Goal: Information Seeking & Learning: Check status

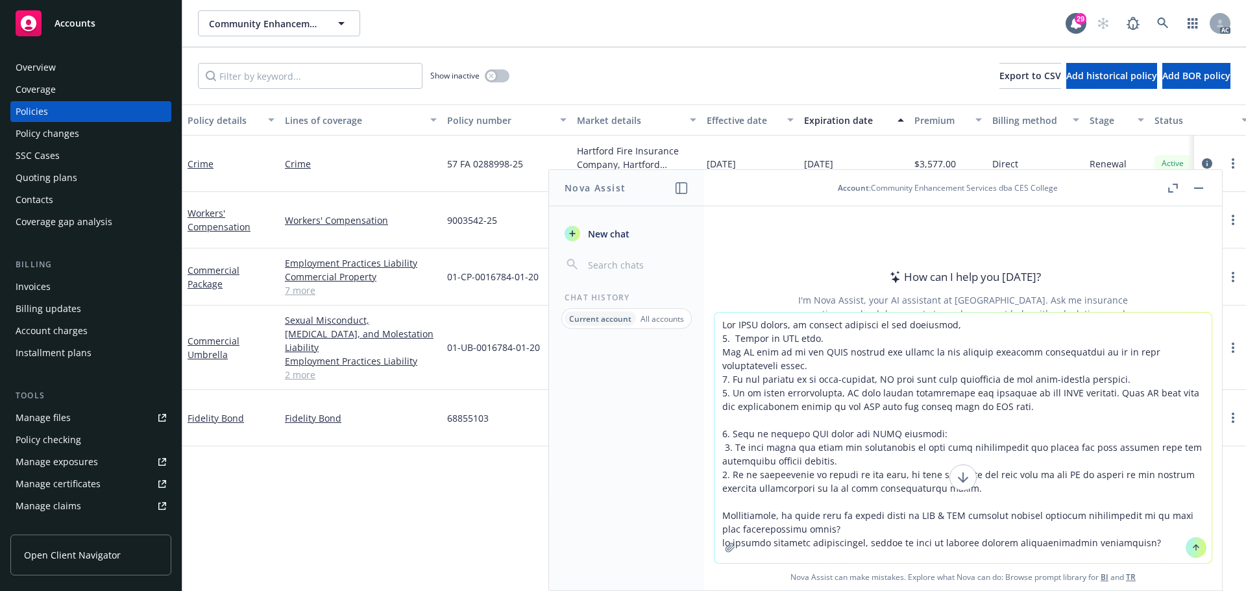
click at [718, 319] on textarea at bounding box center [962, 438] width 497 height 250
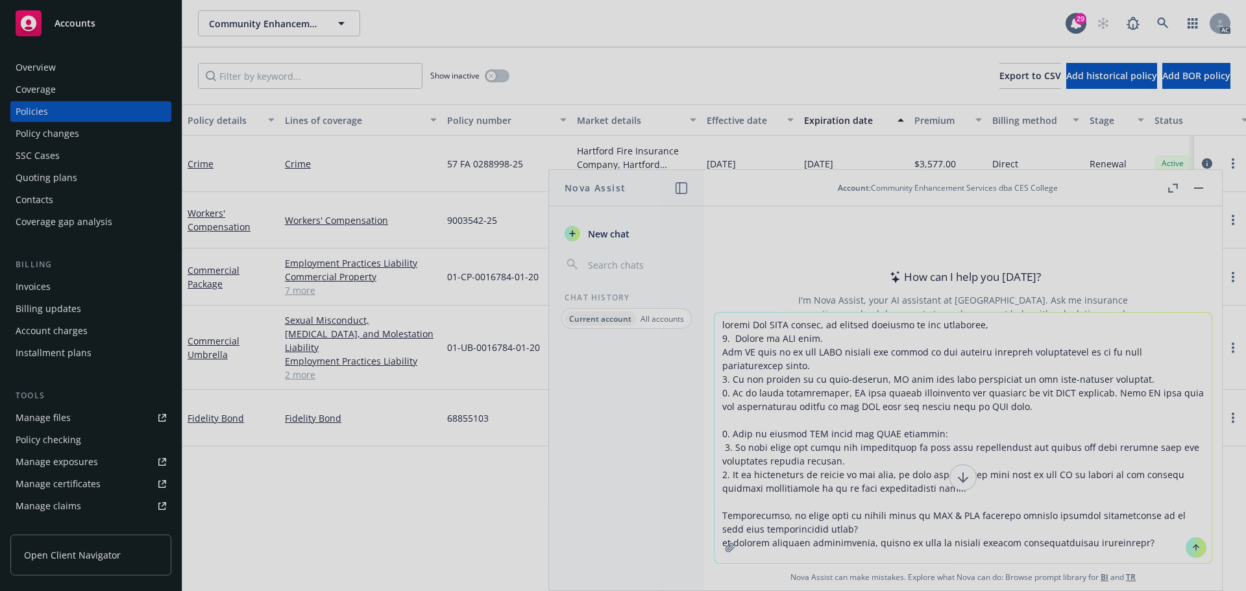
type textarea "loremi Dol SITA consec, ad elitsed doeiusmo te inc utlaboree, 9. Dolore ma ALI …"
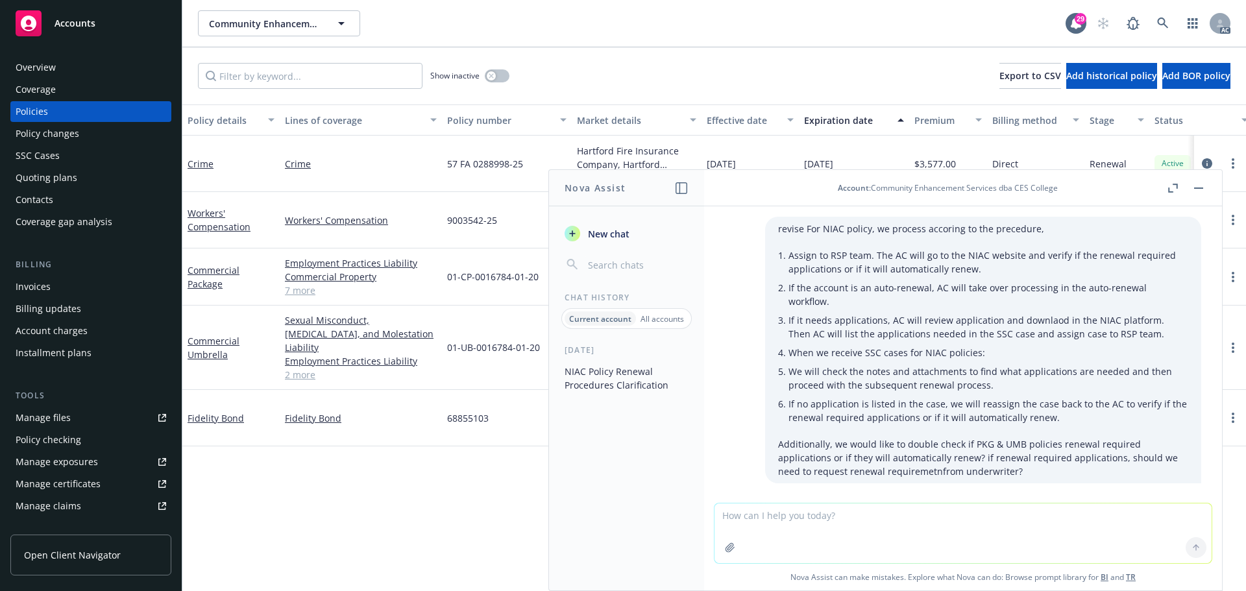
click at [850, 515] on textarea at bounding box center [962, 534] width 497 height 60
paste textarea "For NIAC policy, we process accoring to procedure"
click at [718, 513] on textarea "For NIAC policy, we process accoring to procedure" at bounding box center [962, 532] width 497 height 61
type textarea "revise For NIAC policy, we process accoring to procedure"
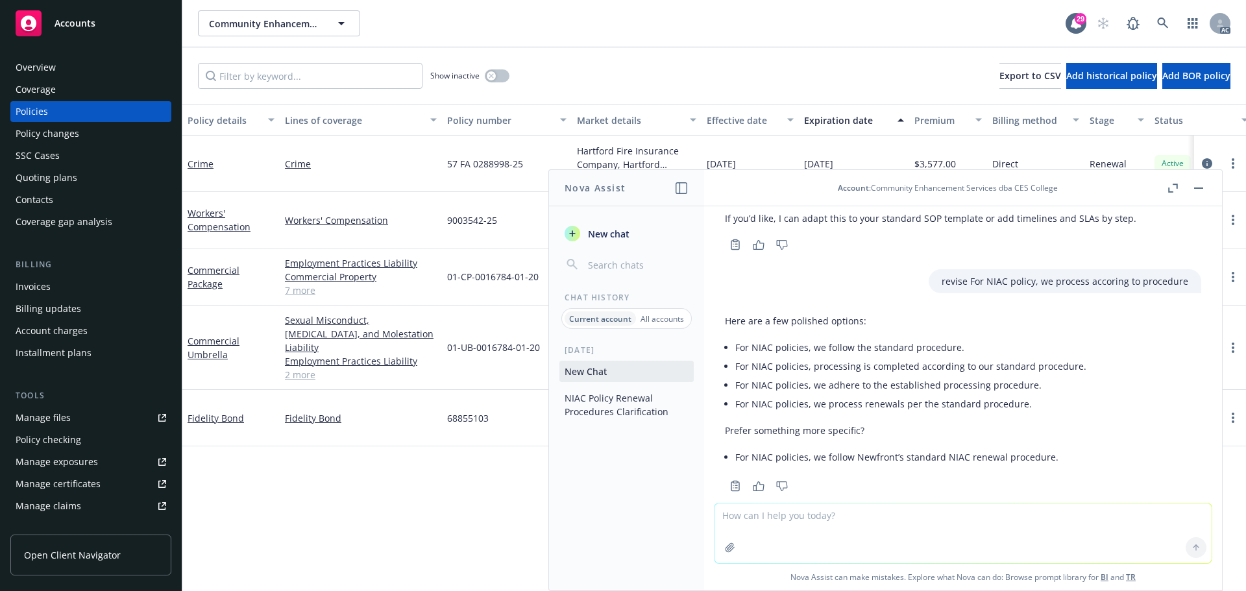
scroll to position [1169, 0]
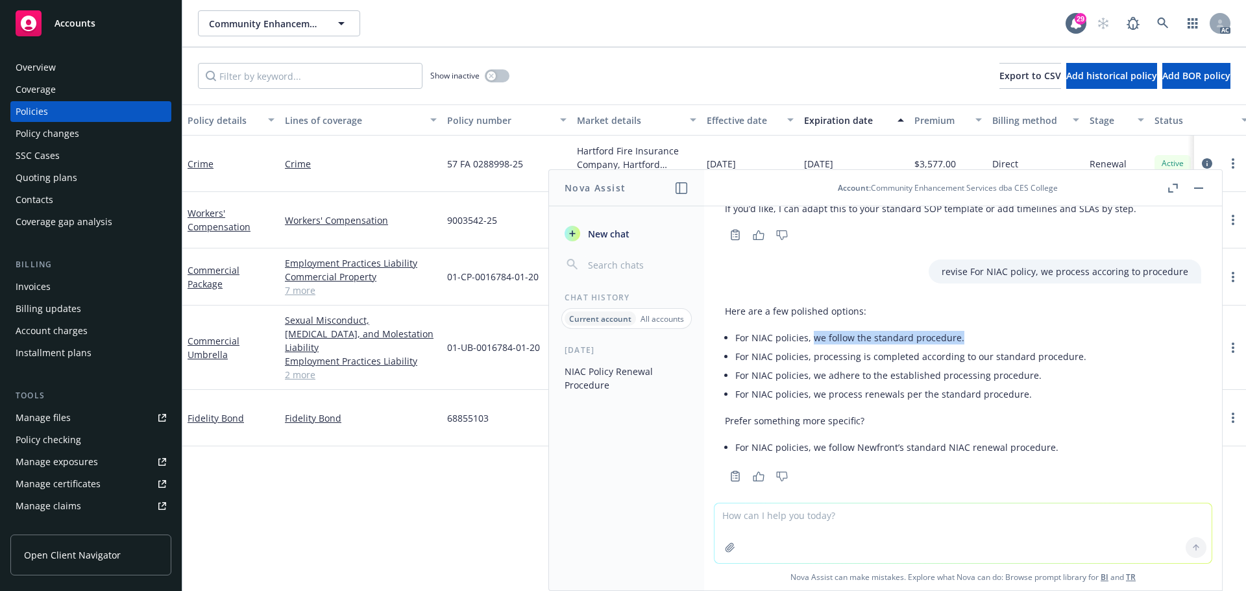
drag, startPoint x: 812, startPoint y: 326, endPoint x: 965, endPoint y: 326, distance: 152.5
click at [965, 328] on li "For NIAC policies, we follow the standard procedure." at bounding box center [910, 337] width 351 height 19
copy li "we follow the standard procedure."
click at [831, 539] on textarea at bounding box center [962, 534] width 497 height 60
paste textarea "Just to clarify our current process for NIAC policy: 1. The AC will go to the N…"
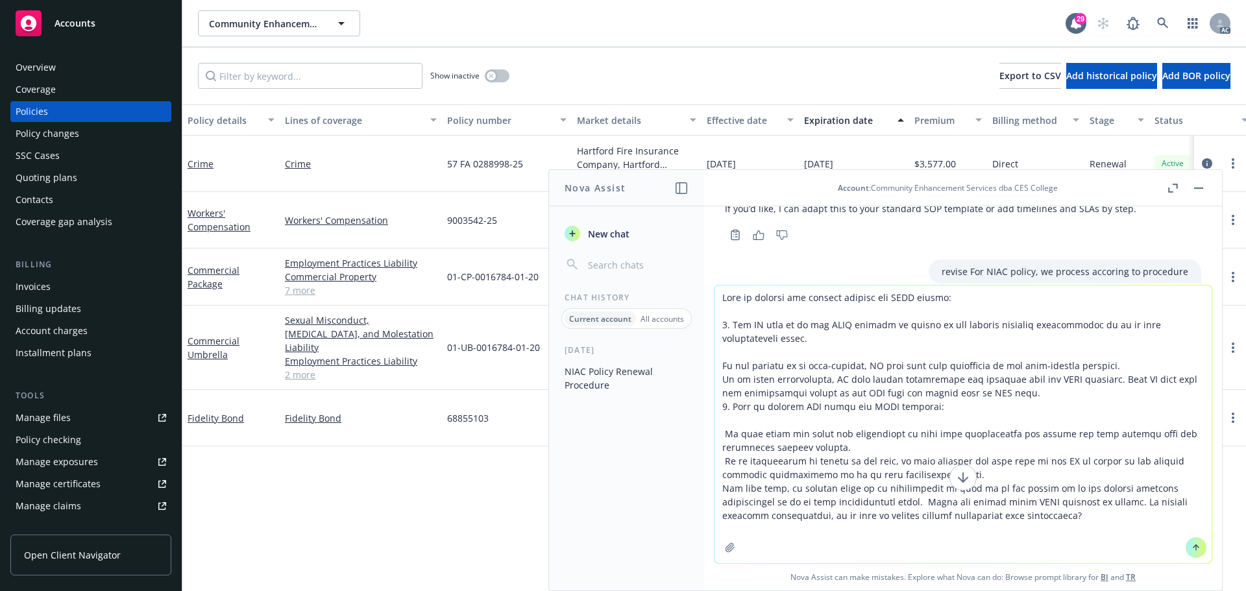
click at [720, 296] on textarea at bounding box center [962, 425] width 497 height 278
drag, startPoint x: 720, startPoint y: 296, endPoint x: 941, endPoint y: 306, distance: 220.9
click at [941, 306] on textarea at bounding box center [962, 425] width 497 height 278
click at [772, 310] on textarea at bounding box center [962, 431] width 497 height 264
click at [776, 312] on textarea at bounding box center [962, 431] width 497 height 264
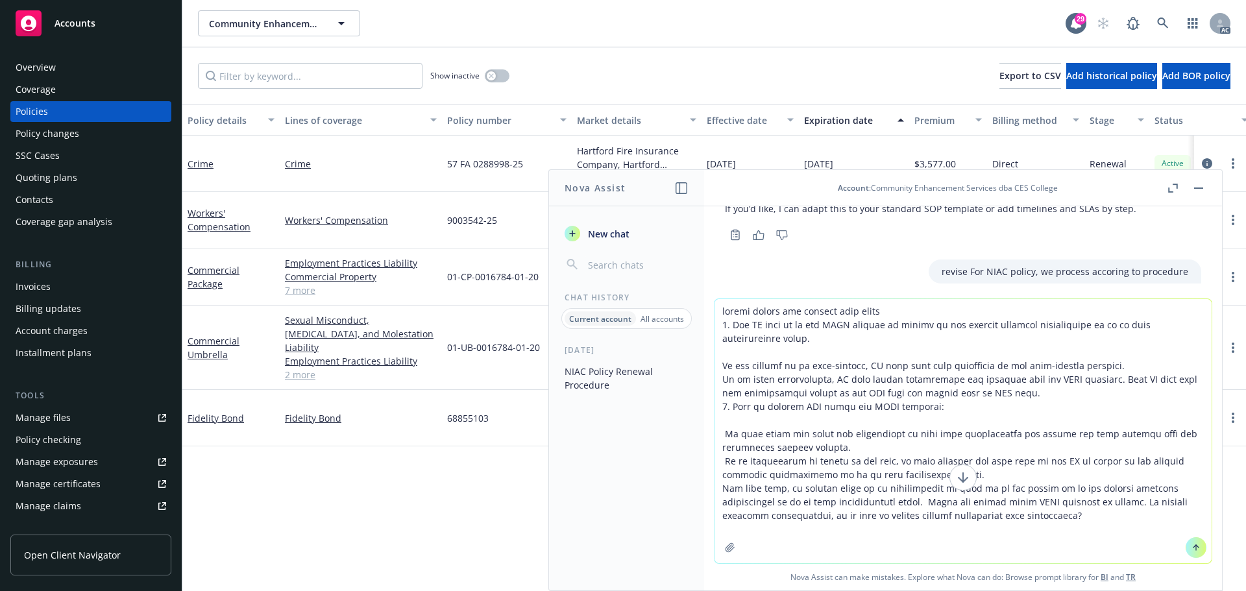
click at [851, 313] on textarea at bounding box center [962, 431] width 497 height 264
click at [868, 310] on textarea at bounding box center [962, 431] width 497 height 264
type textarea "please revise the working clear, specific 1. The AC will go to the NIAC website…"
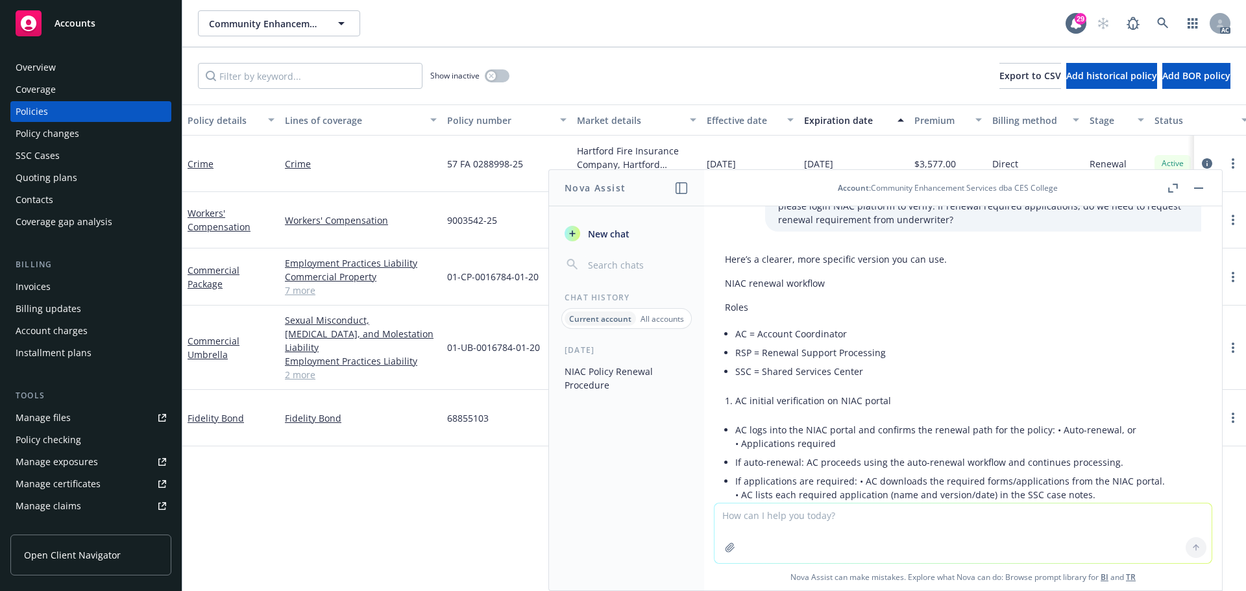
scroll to position [1740, 0]
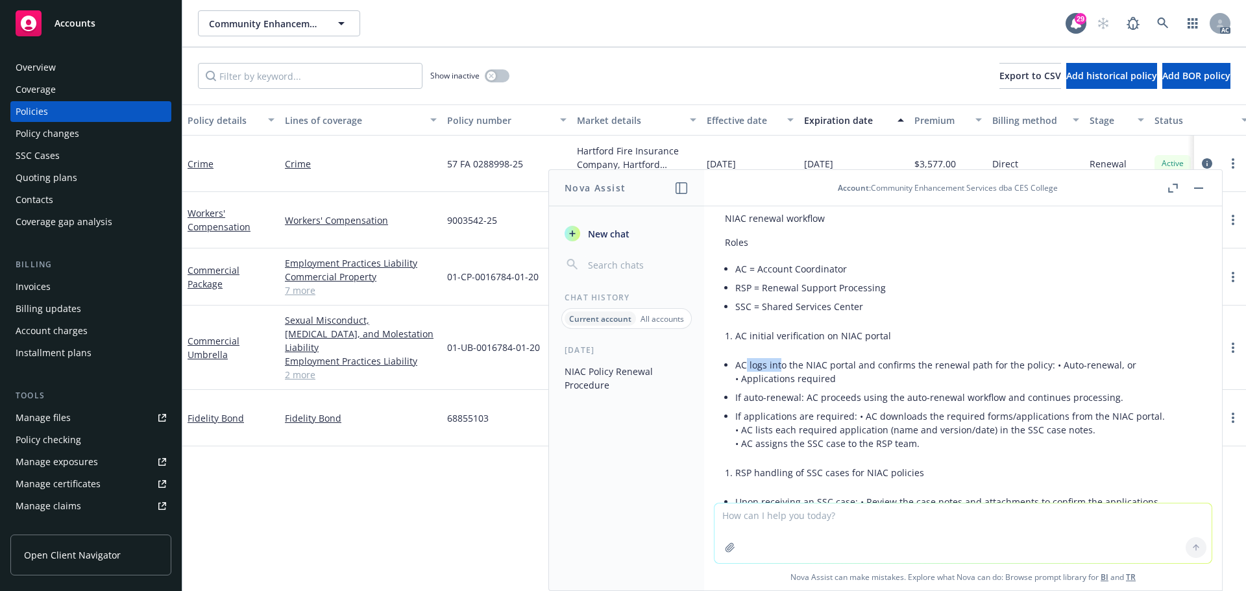
drag, startPoint x: 748, startPoint y: 351, endPoint x: 782, endPoint y: 351, distance: 34.4
click at [782, 358] on p "AC logs into the NIAC portal and confirms the renewal path for the policy: • Au…" at bounding box center [968, 371] width 466 height 27
copy p "logs int"
click at [902, 391] on p "If auto-renewal: AC proceeds using the auto-renewal workflow and continues proc…" at bounding box center [968, 398] width 466 height 14
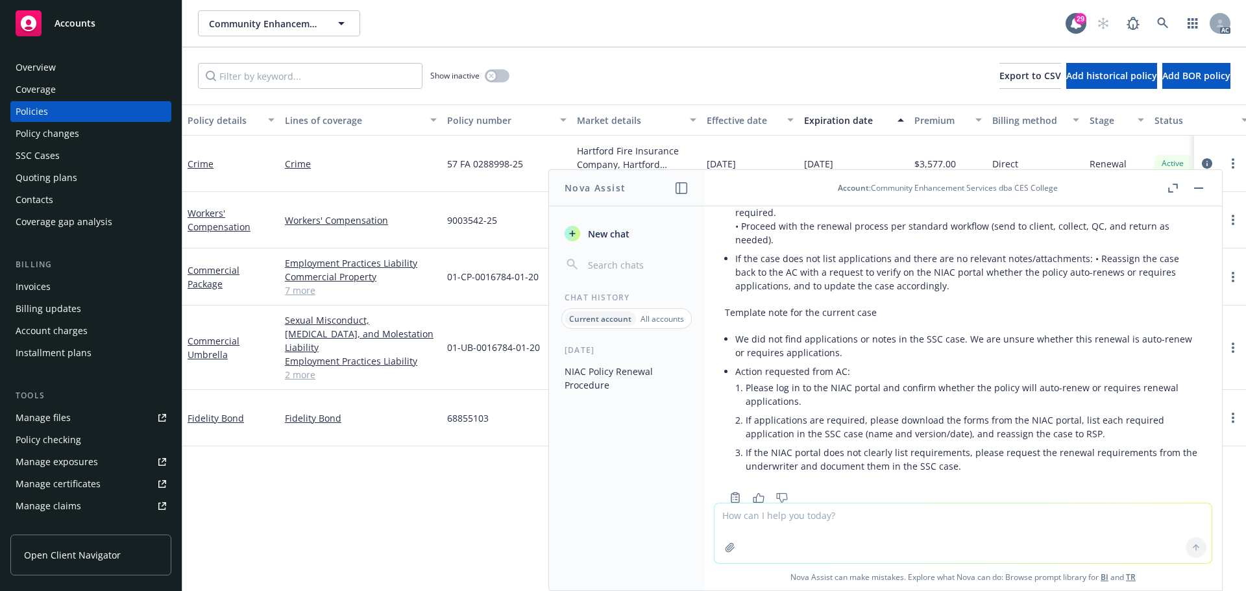
scroll to position [2065, 0]
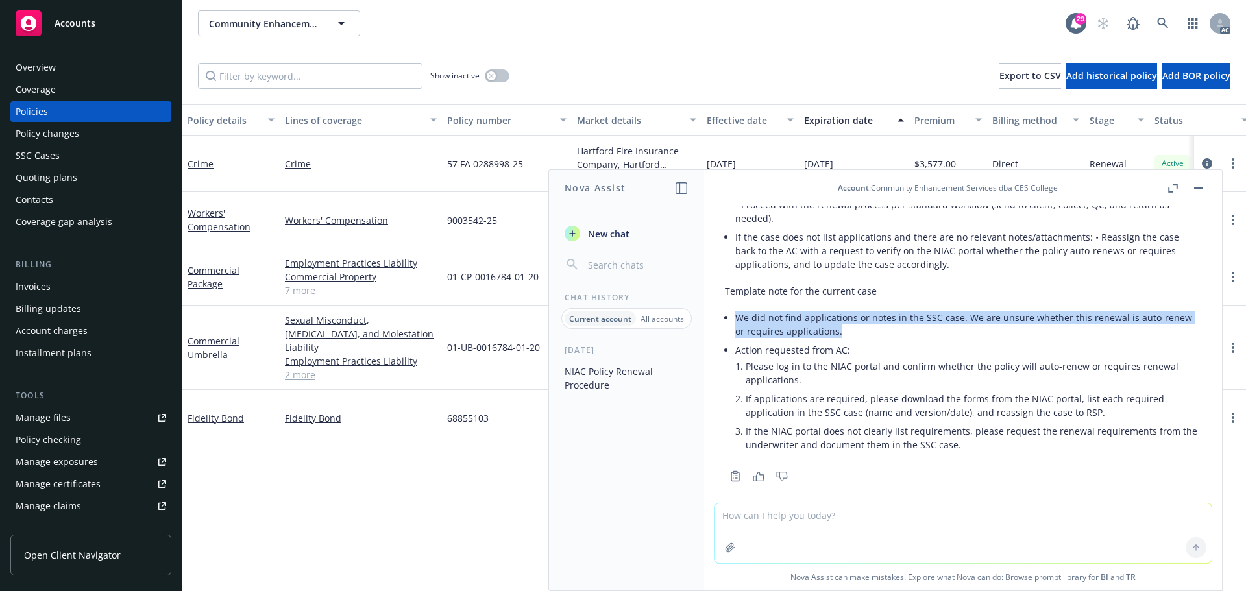
drag, startPoint x: 736, startPoint y: 306, endPoint x: 883, endPoint y: 315, distance: 146.3
click at [883, 315] on li "We did not find applications or notes in the SSC case. We are unsure whether th…" at bounding box center [968, 324] width 466 height 32
copy li "We did not find applications or notes in the SSC case. We are unsure whether th…"
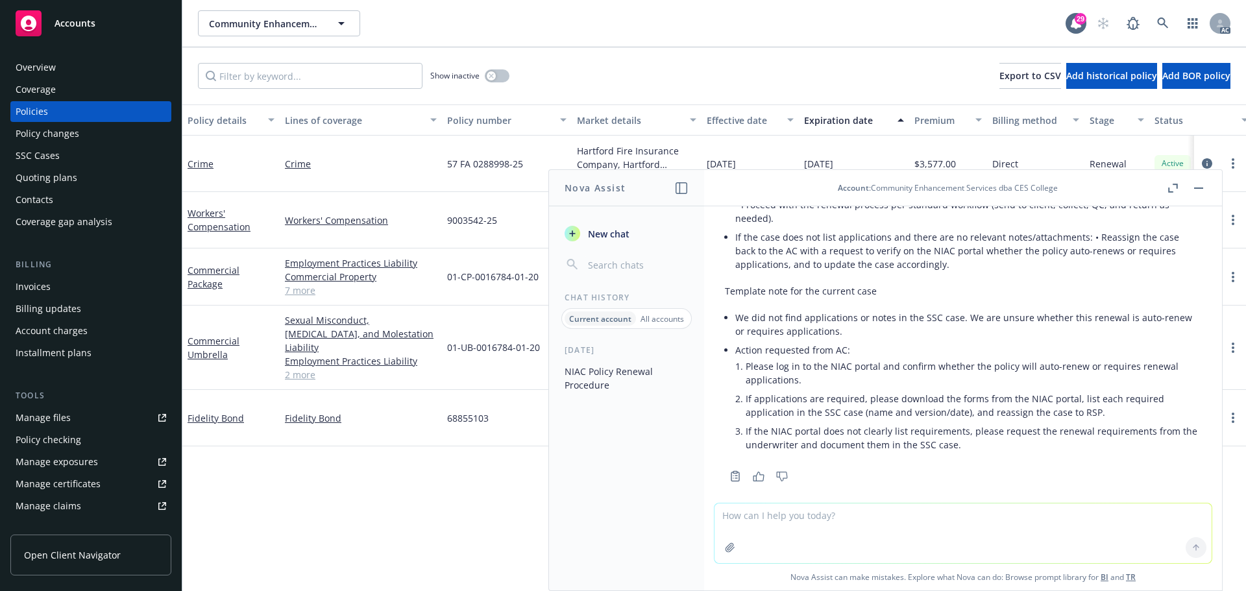
click at [813, 357] on li "Please log in to the NIAC portal and confirm whether the policy will auto-renew…" at bounding box center [974, 373] width 456 height 32
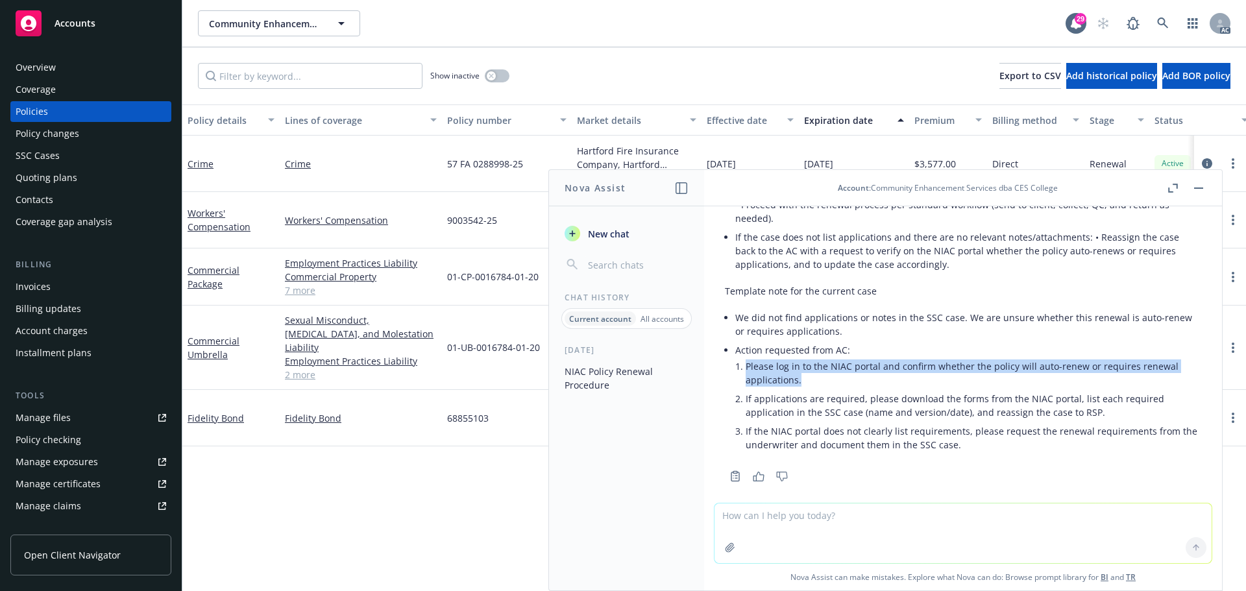
drag, startPoint x: 746, startPoint y: 352, endPoint x: 821, endPoint y: 367, distance: 76.1
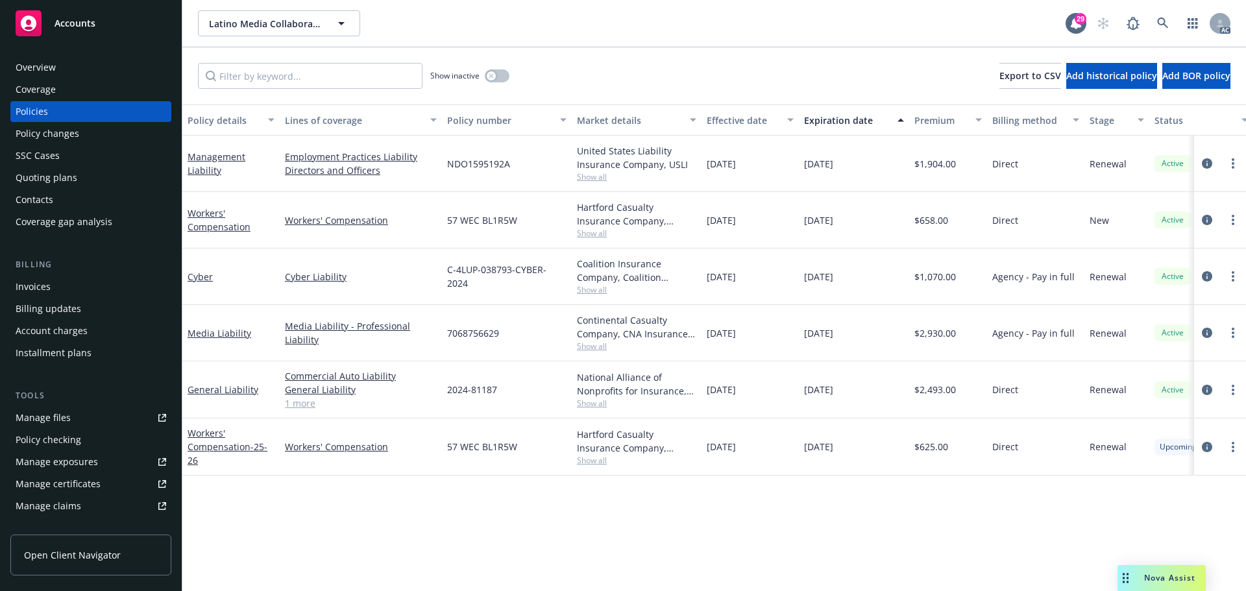
click at [594, 177] on span "Show all" at bounding box center [636, 176] width 119 height 11
click at [426, 514] on div "Policy details Lines of coverage Policy number Market details Effective date Ex…" at bounding box center [714, 347] width 1064 height 487
click at [594, 353] on div "Continental Casualty Company, CNA Insurance, CRC Group Show all" at bounding box center [637, 333] width 130 height 56
click at [589, 347] on span "Show all" at bounding box center [636, 346] width 119 height 11
